Goal: Use online tool/utility: Utilize a website feature to perform a specific function

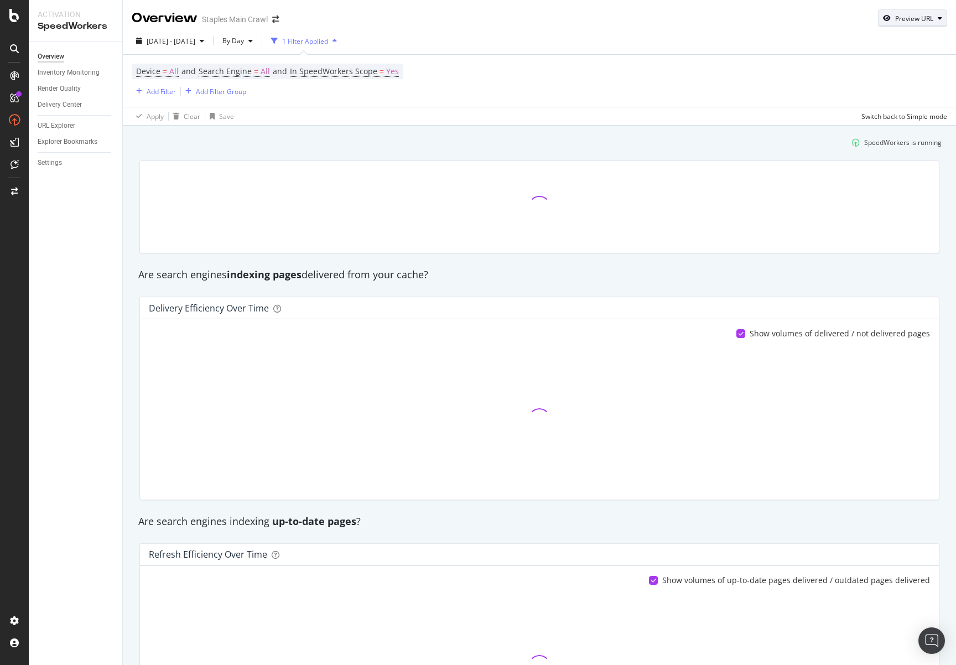
click at [901, 15] on div "Preview URL" at bounding box center [914, 18] width 38 height 9
click at [843, 70] on input "url" at bounding box center [870, 69] width 121 height 19
paste input "[URL][DOMAIN_NAME]"
type input "[URL][DOMAIN_NAME]"
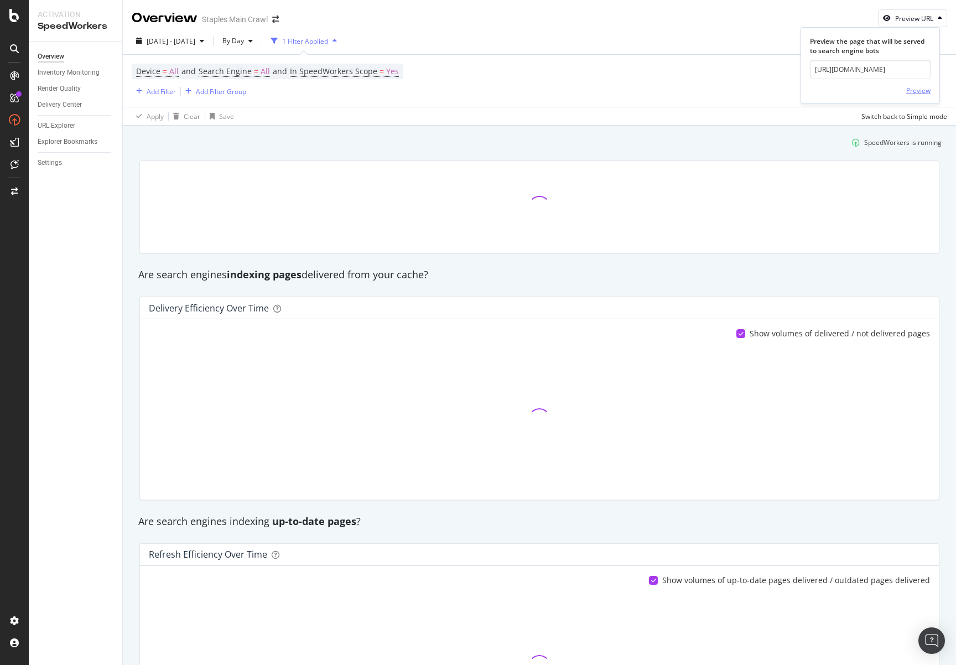
click at [916, 89] on div "Preview" at bounding box center [918, 90] width 24 height 9
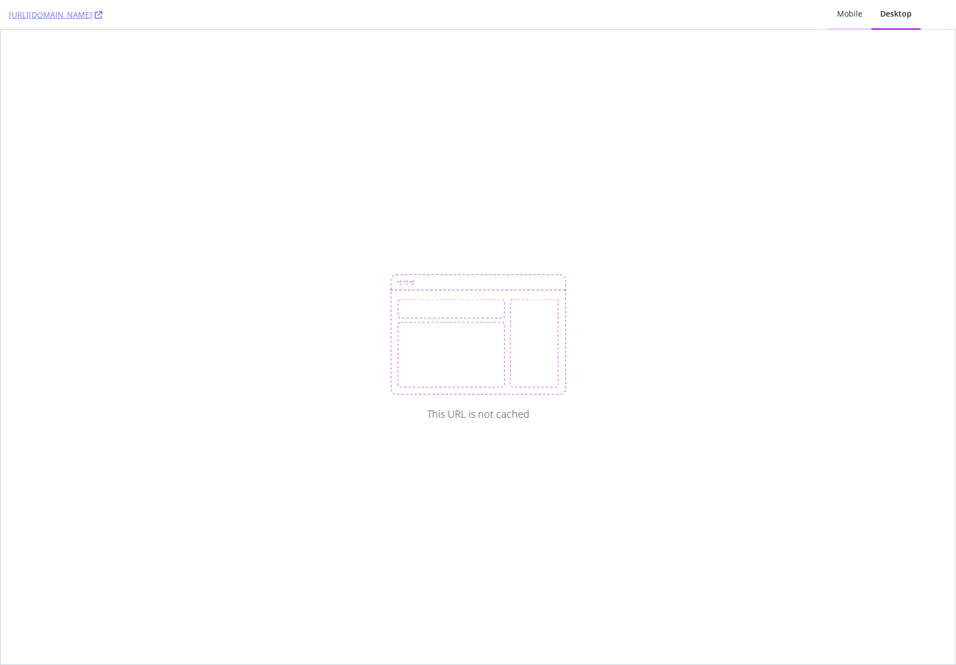
click at [849, 17] on div "Mobile" at bounding box center [849, 13] width 25 height 11
